Goal: Navigation & Orientation: Find specific page/section

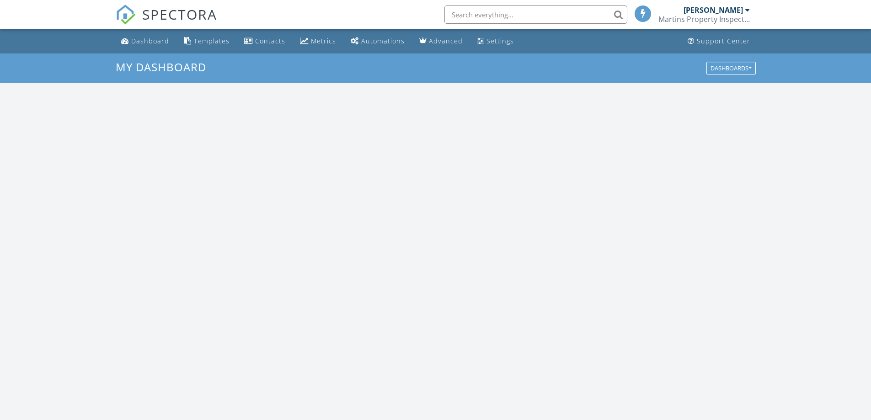
scroll to position [846, 885]
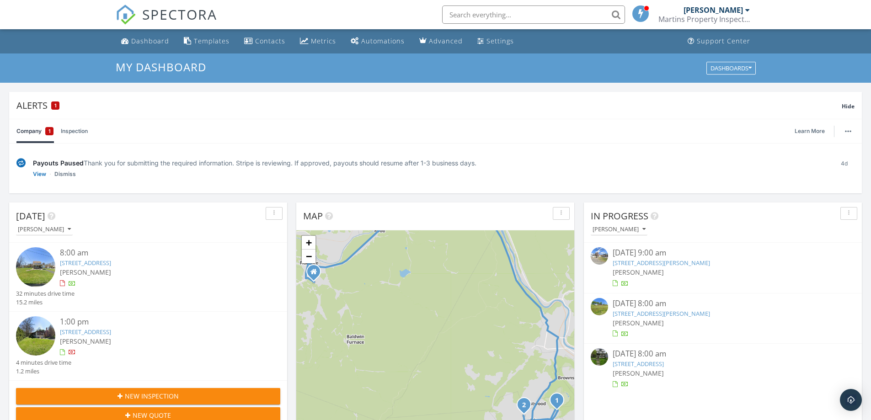
click at [111, 261] on link "942 Carnegie Ave, Johnstown, PA 15905" at bounding box center [85, 263] width 51 height 8
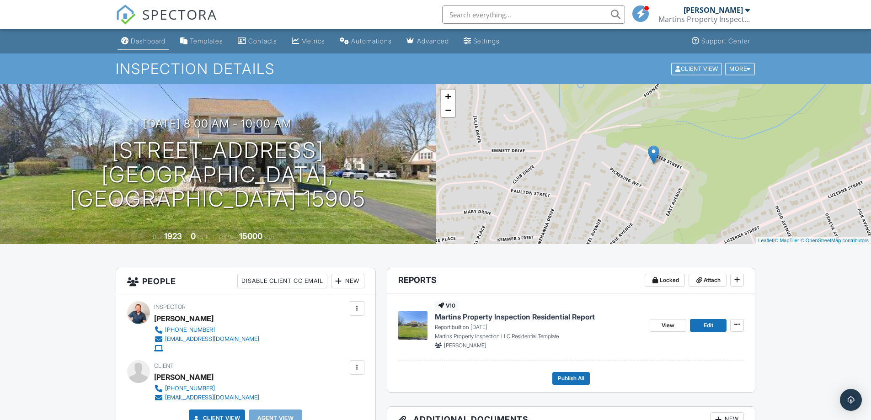
click at [155, 43] on div "Dashboard" at bounding box center [148, 41] width 35 height 8
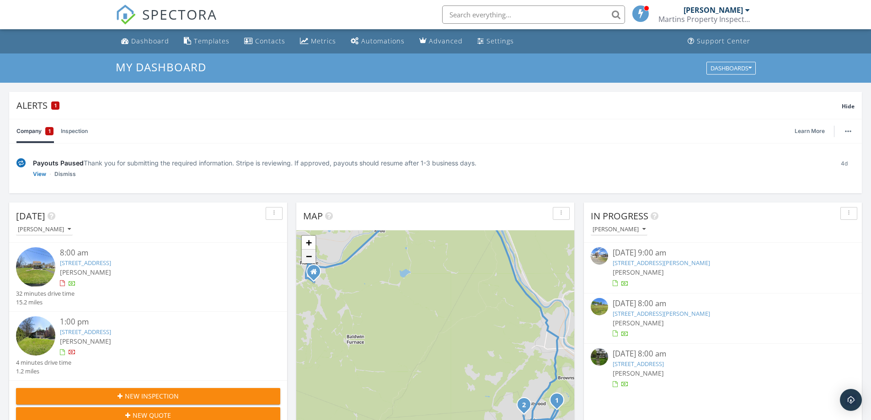
click at [309, 257] on link "−" at bounding box center [309, 257] width 14 height 14
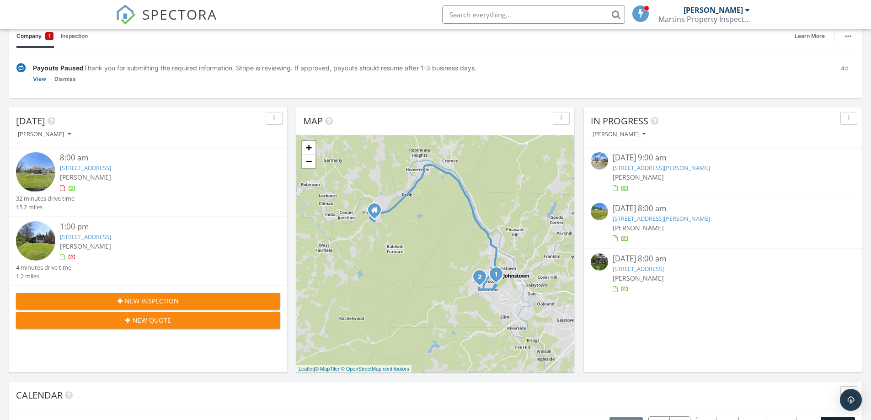
scroll to position [91, 0]
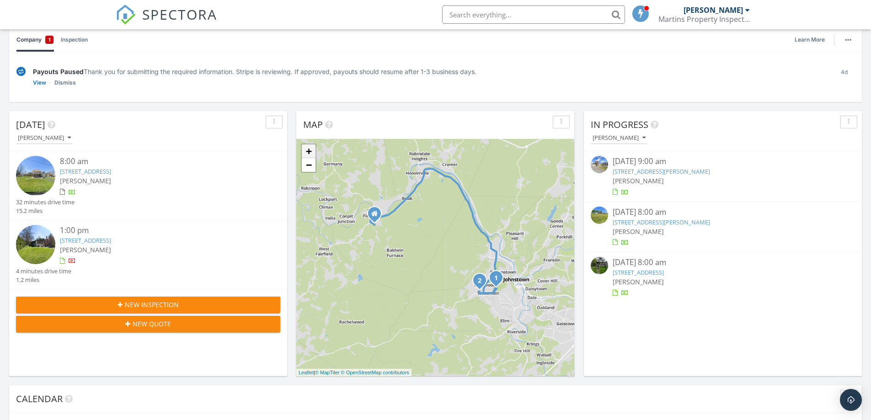
click at [309, 151] on link "+" at bounding box center [309, 151] width 14 height 14
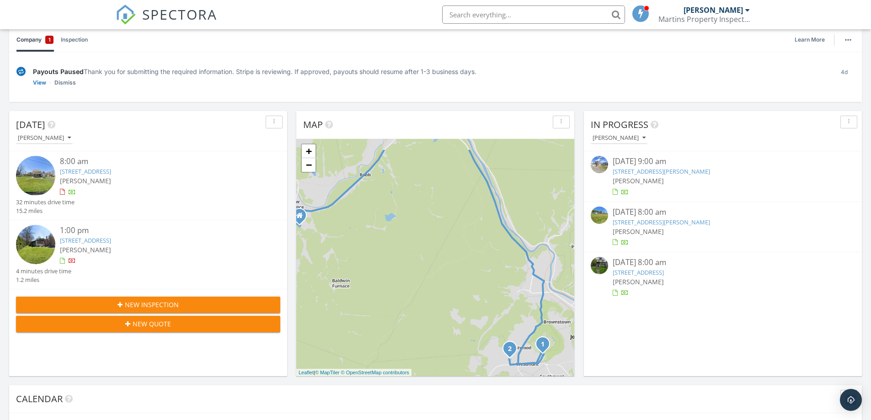
drag, startPoint x: 405, startPoint y: 218, endPoint x: 390, endPoint y: 266, distance: 49.3
click at [390, 266] on div "1 2 + − 2nd Street, PA 56, Carnegie Avenue, Menoher Boulevard 26.5 km, 35 min H…" at bounding box center [435, 257] width 278 height 237
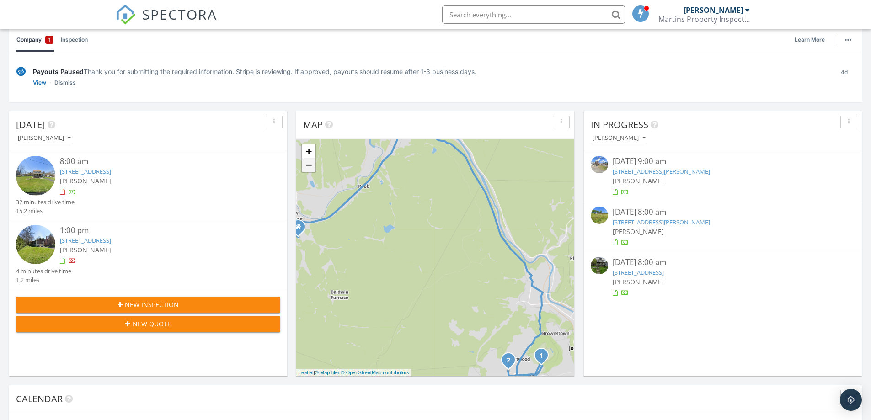
click at [312, 171] on link "−" at bounding box center [309, 165] width 14 height 14
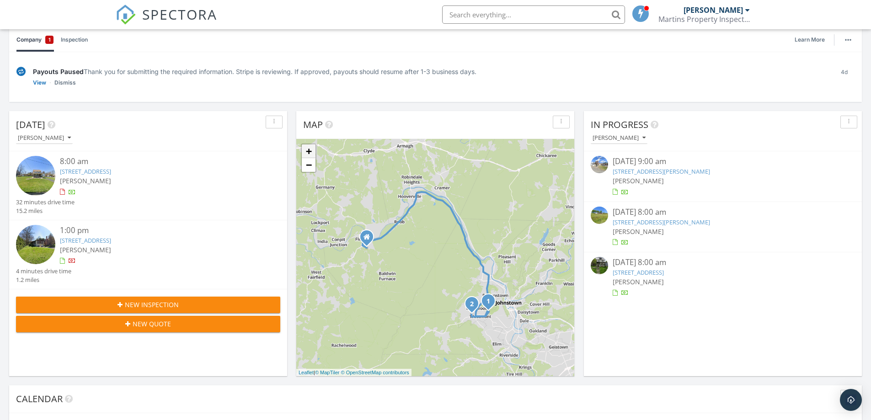
click at [309, 151] on link "+" at bounding box center [309, 151] width 14 height 14
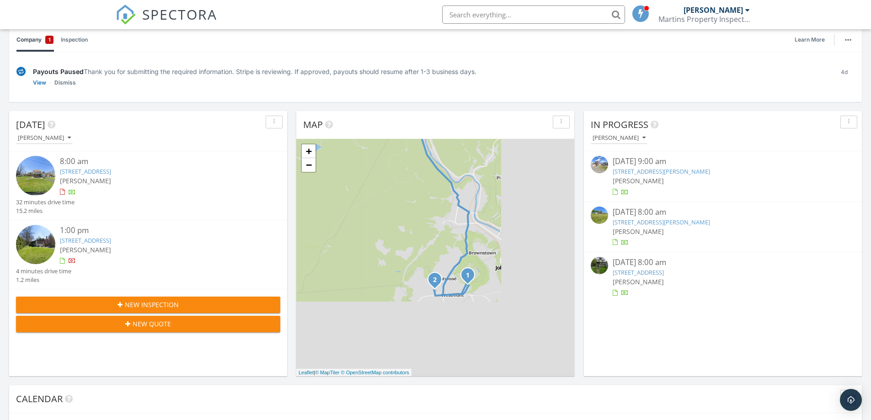
drag, startPoint x: 496, startPoint y: 317, endPoint x: 408, endPoint y: 224, distance: 128.0
click at [408, 224] on div "1 2 + − 2nd Street, PA 56, Carnegie Avenue, Menoher Boulevard 26.5 km, 35 min H…" at bounding box center [435, 257] width 278 height 237
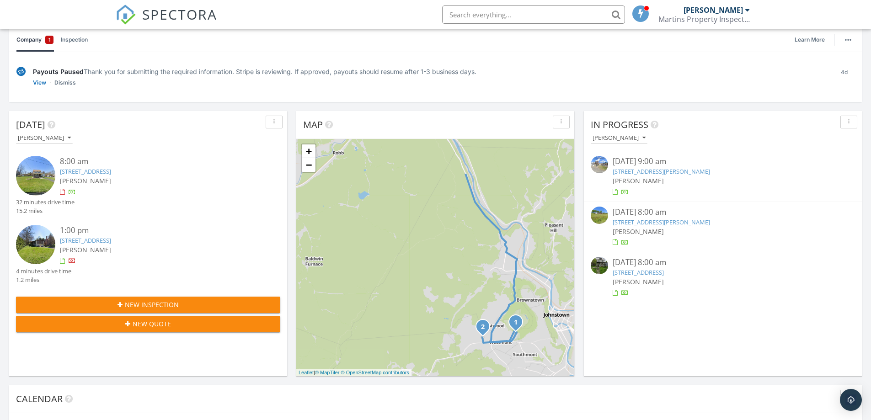
drag, startPoint x: 381, startPoint y: 216, endPoint x: 445, endPoint y: 275, distance: 86.7
click at [445, 275] on div "1 2 + − 2nd Street, PA 56, Carnegie Avenue, Menoher Boulevard 26.5 km, 35 min H…" at bounding box center [435, 257] width 278 height 237
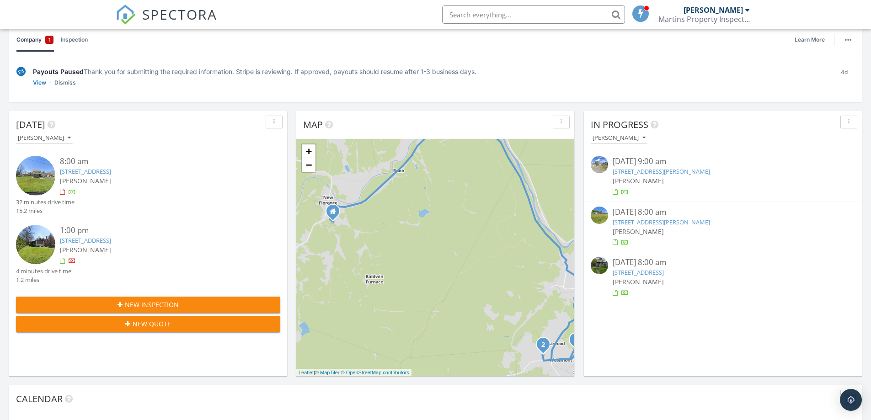
drag, startPoint x: 388, startPoint y: 212, endPoint x: 449, endPoint y: 230, distance: 63.9
click at [449, 230] on div "1 2 + − 2nd Street, PA 56, Carnegie Avenue, Menoher Boulevard 26.5 km, 35 min H…" at bounding box center [435, 257] width 278 height 237
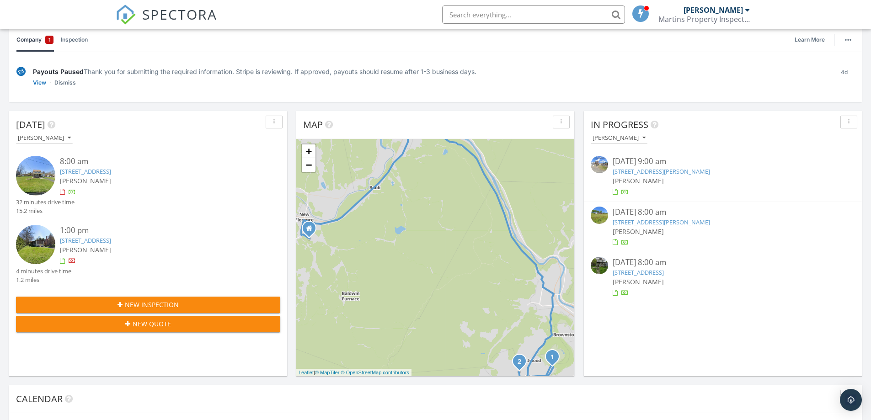
drag, startPoint x: 448, startPoint y: 227, endPoint x: 425, endPoint y: 245, distance: 29.2
click at [425, 245] on div "1 2 + − 2nd Street, PA 56, Carnegie Avenue, Menoher Boulevard 26.5 km, 35 min H…" at bounding box center [435, 257] width 278 height 237
